Goal: Navigation & Orientation: Find specific page/section

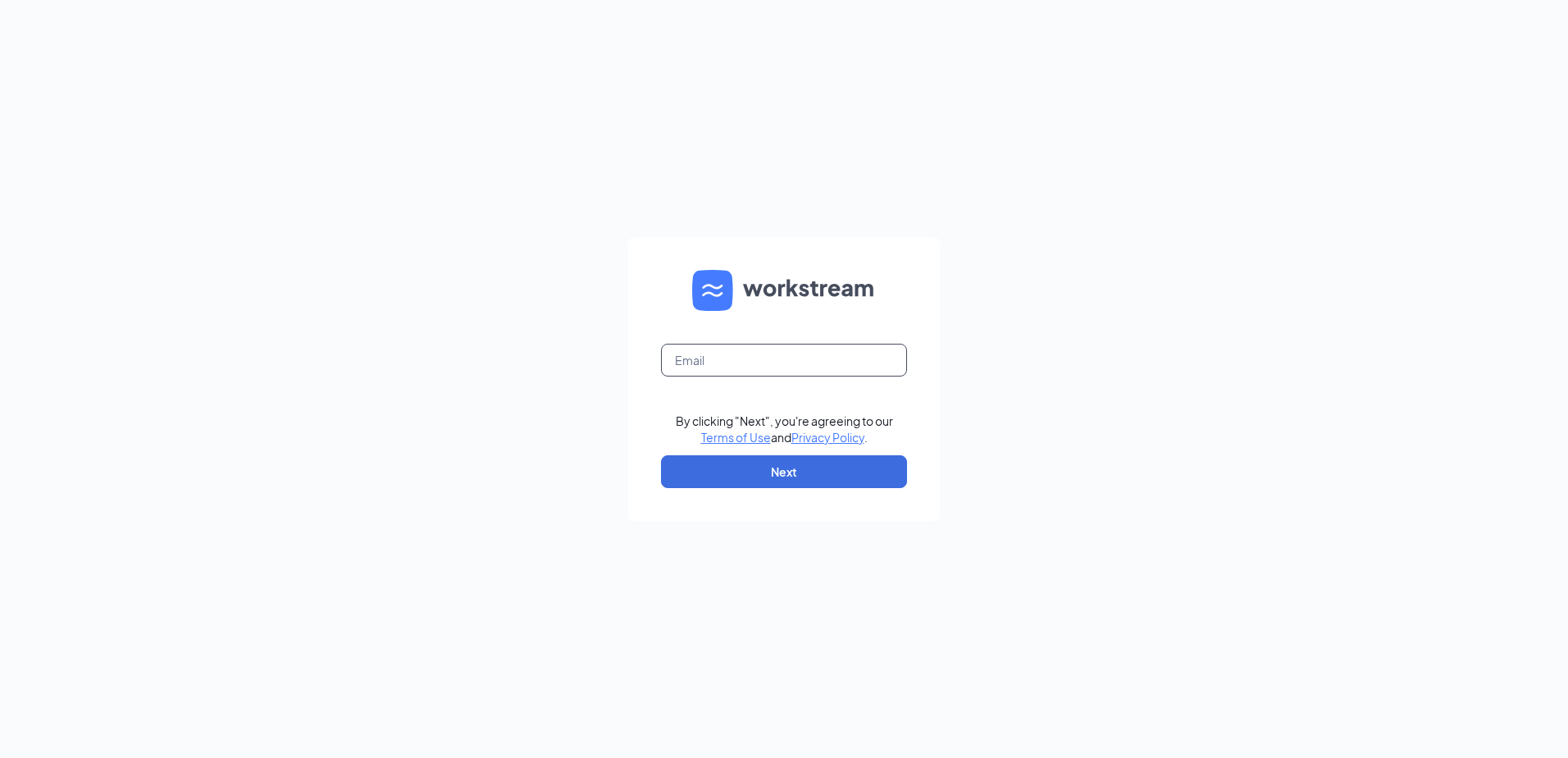
click at [767, 358] on input "text" at bounding box center [784, 360] width 246 height 33
type input "[EMAIL_ADDRESS][DOMAIN_NAME]"
click at [752, 485] on button "Next" at bounding box center [784, 472] width 246 height 33
click at [885, 348] on input "[EMAIL_ADDRESS][DOMAIN_NAME]" at bounding box center [784, 360] width 246 height 33
click at [816, 463] on button "Next" at bounding box center [784, 472] width 246 height 33
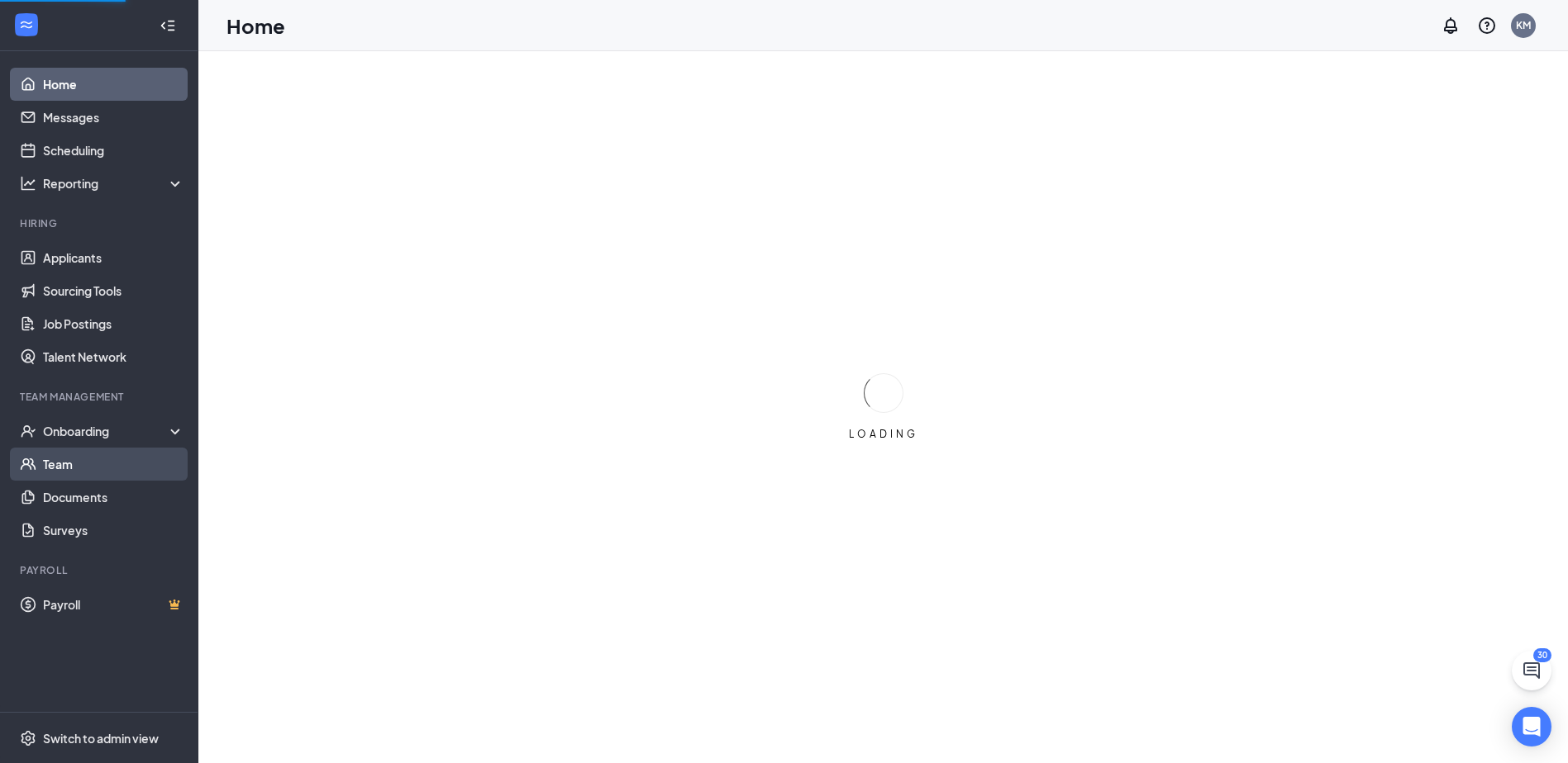
click at [90, 457] on link "Team" at bounding box center [114, 464] width 141 height 33
